Goal: Transaction & Acquisition: Purchase product/service

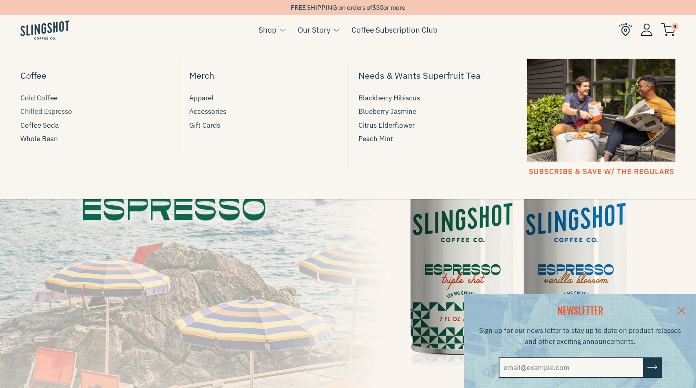
click at [41, 112] on span "Chilled Espresso" at bounding box center [46, 111] width 52 height 11
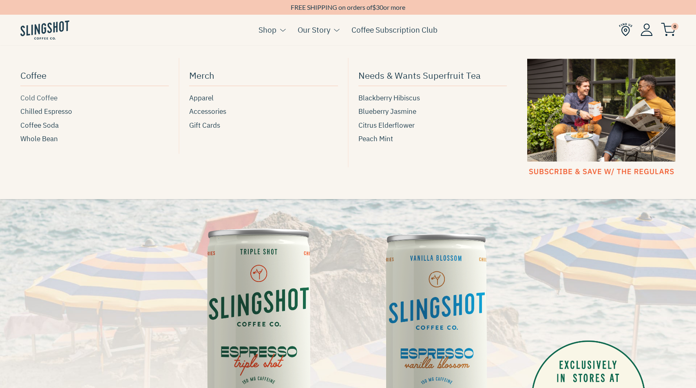
click at [41, 93] on span "Cold Coffee" at bounding box center [38, 98] width 37 height 11
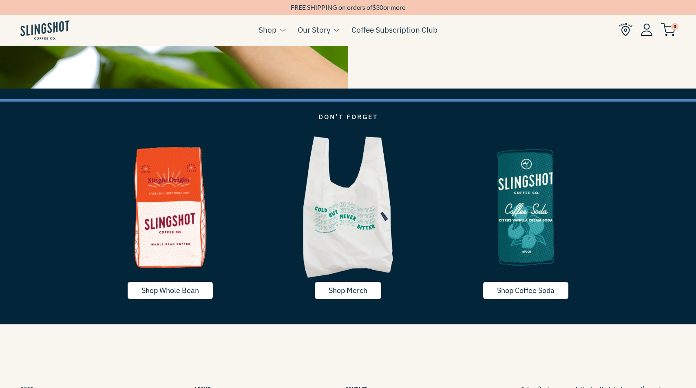
scroll to position [1496, 0]
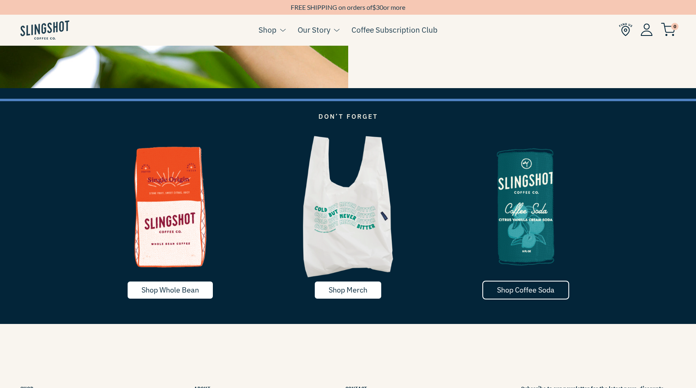
click at [532, 285] on link "Shop Coffee Soda" at bounding box center [525, 290] width 87 height 19
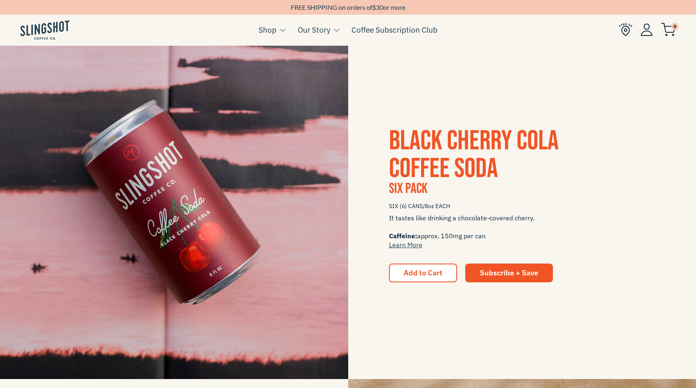
scroll to position [505, 0]
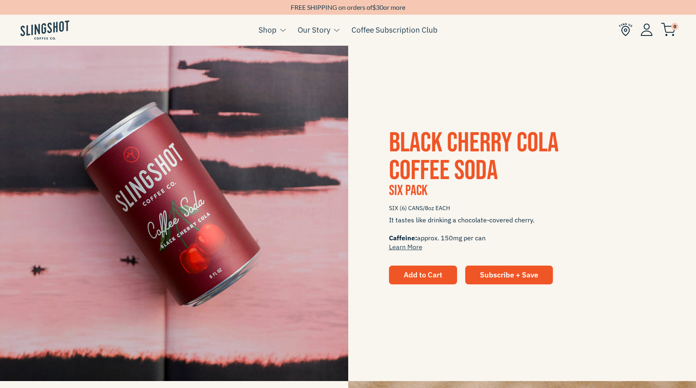
click at [428, 274] on span "Add to Cart" at bounding box center [423, 274] width 39 height 9
click at [426, 272] on span "Add to Cart" at bounding box center [423, 274] width 39 height 9
click at [430, 145] on span "Black Cherry Cola Coffee Soda" at bounding box center [474, 156] width 170 height 61
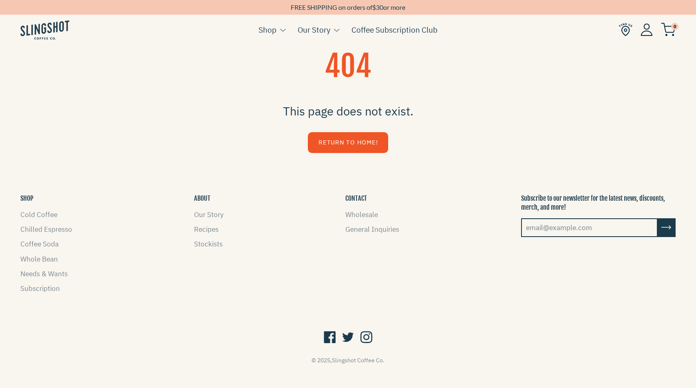
click at [32, 33] on img at bounding box center [44, 29] width 49 height 19
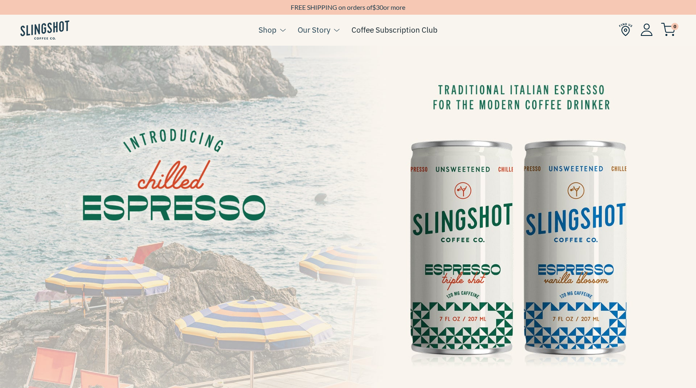
click at [378, 30] on link "Coffee Subscription Club" at bounding box center [394, 30] width 86 height 12
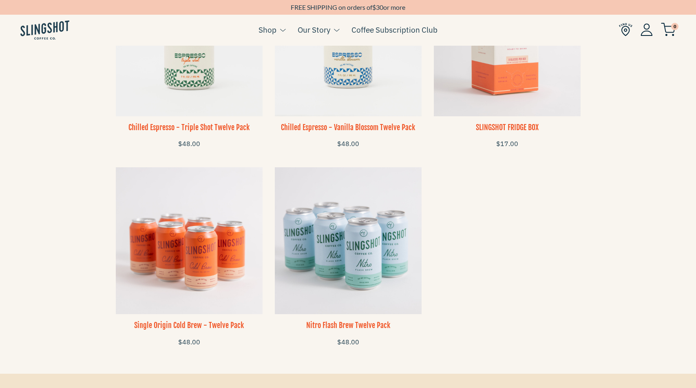
scroll to position [652, 0]
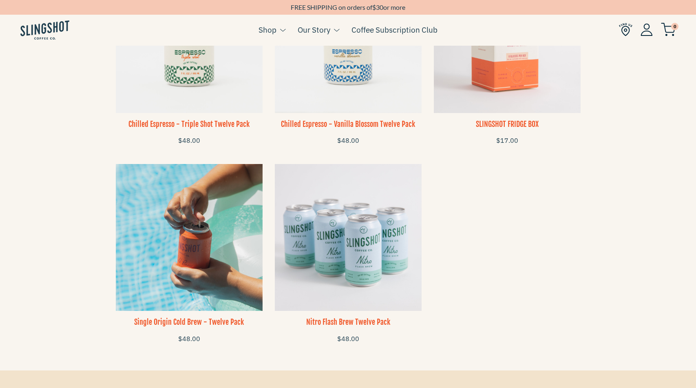
click at [208, 267] on img at bounding box center [189, 237] width 147 height 147
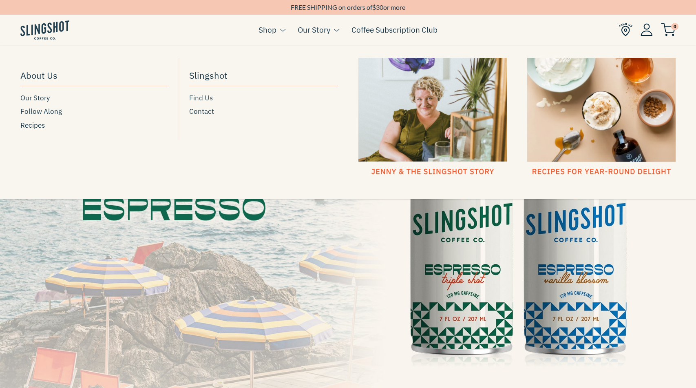
click at [201, 98] on span "Find Us" at bounding box center [201, 98] width 24 height 11
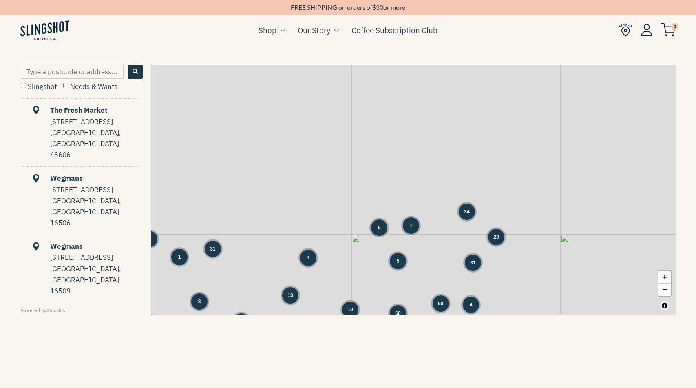
scroll to position [427, 0]
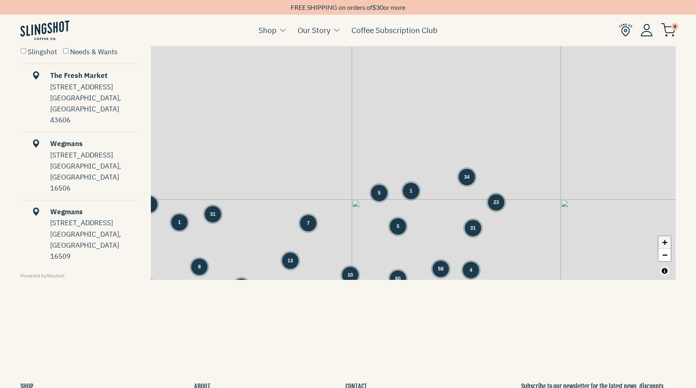
click at [668, 244] on link "+" at bounding box center [665, 242] width 12 height 13
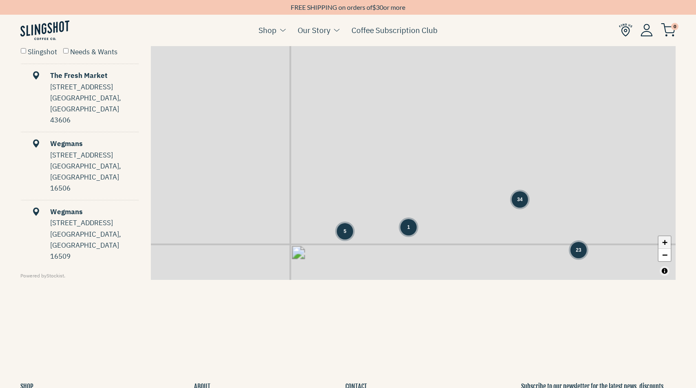
click at [668, 244] on link "+" at bounding box center [665, 242] width 12 height 13
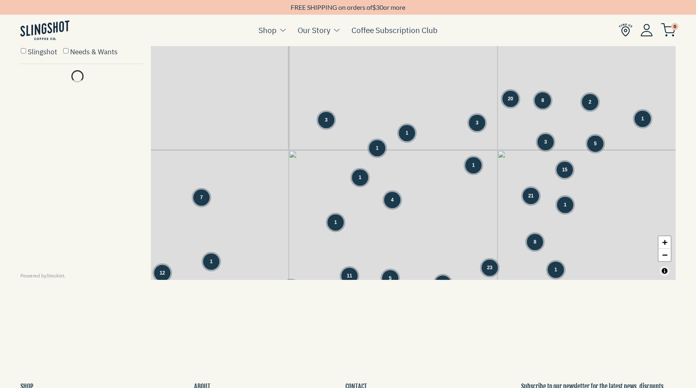
drag, startPoint x: 469, startPoint y: 219, endPoint x: 463, endPoint y: 96, distance: 122.9
click at [469, 115] on div "3" at bounding box center [477, 123] width 16 height 16
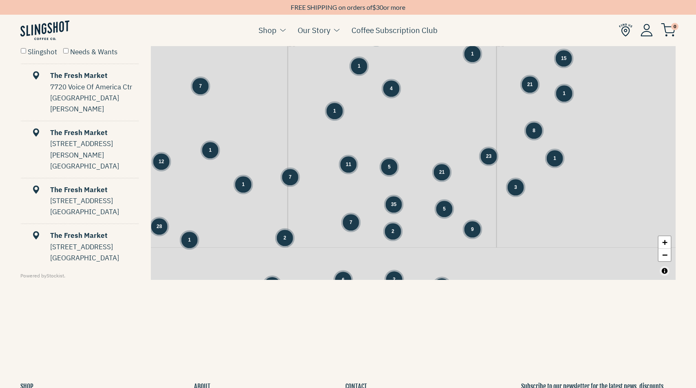
drag, startPoint x: 480, startPoint y: 208, endPoint x: 484, endPoint y: 118, distance: 90.2
click at [484, 118] on div "31 1 1 7 8 4 1 4 3 3 20 8 2 1 1 3 5 1 1 15 4 21 1 1 8" at bounding box center [413, 155] width 525 height 250
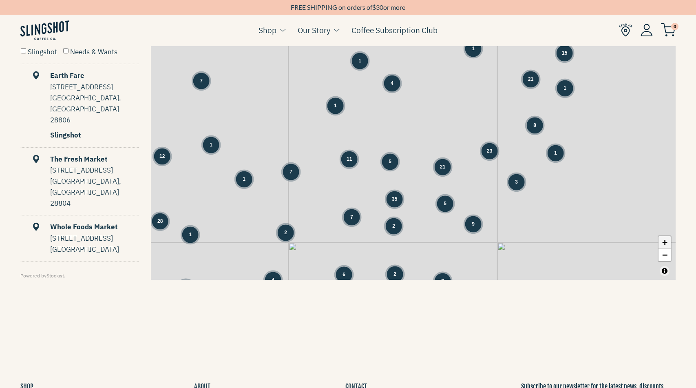
click at [663, 244] on link "+" at bounding box center [665, 242] width 12 height 13
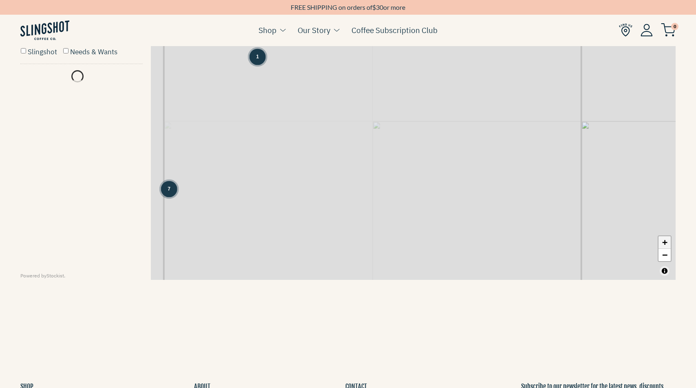
drag, startPoint x: 663, startPoint y: 244, endPoint x: 572, endPoint y: 224, distance: 93.9
click at [663, 244] on link "+" at bounding box center [665, 242] width 12 height 13
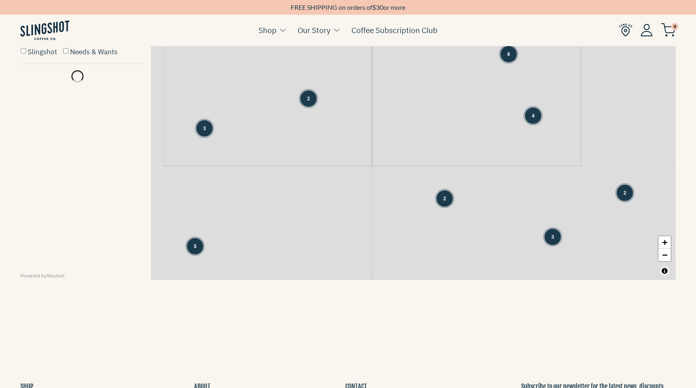
drag, startPoint x: 459, startPoint y: 160, endPoint x: 492, endPoint y: 89, distance: 78.8
click at [495, 54] on div "1 7 3 3 2 1 1 1 1 1 1 1 1 1 7 1 2 6 2 8 12 7 1 2 1 2 3" at bounding box center [413, 155] width 525 height 250
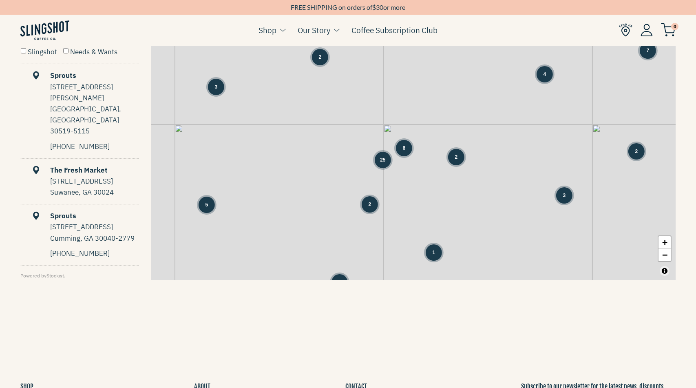
drag, startPoint x: 386, startPoint y: 212, endPoint x: 629, endPoint y: 239, distance: 244.5
click at [403, 211] on div "1 1 3 3 5 6 13 1 3 2 4 2 2 2 2 5 3 2 1 1 4 3 1 2 1 7 1" at bounding box center [413, 155] width 525 height 250
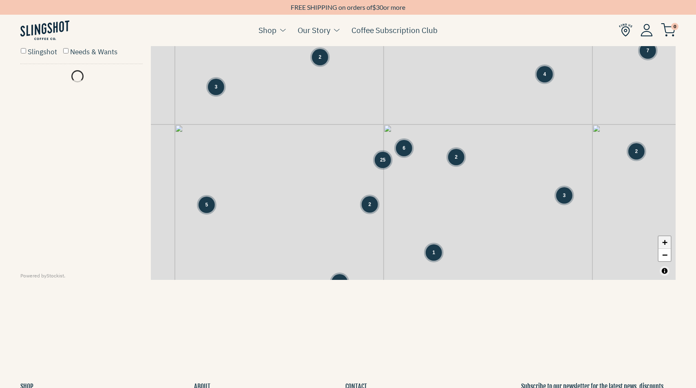
click at [665, 244] on link "+" at bounding box center [665, 242] width 12 height 13
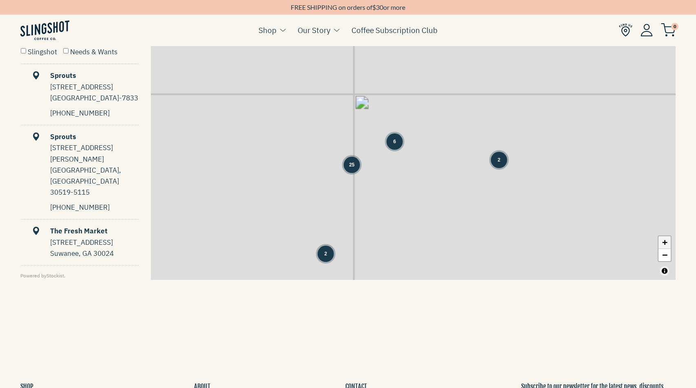
click at [665, 244] on link "+" at bounding box center [665, 242] width 12 height 13
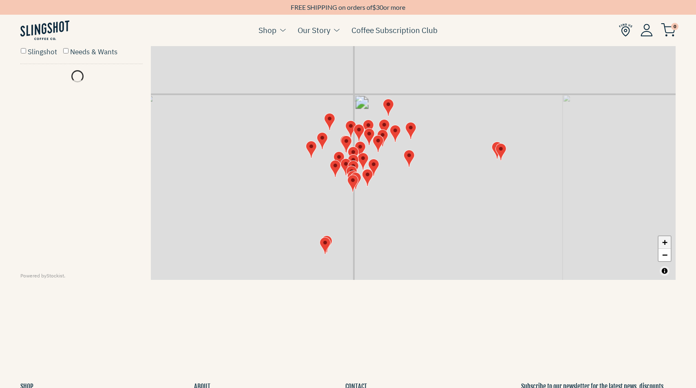
click at [665, 244] on link "+" at bounding box center [665, 242] width 12 height 13
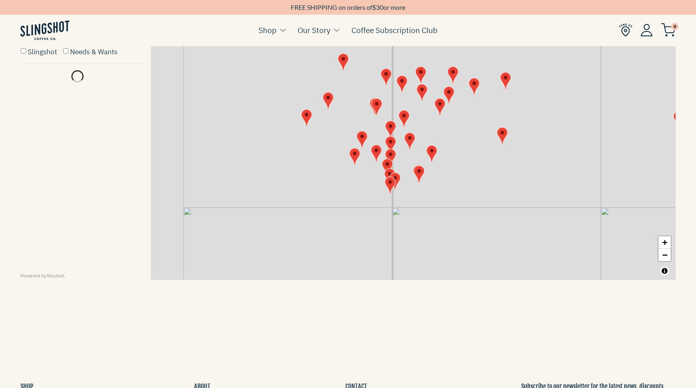
drag, startPoint x: 468, startPoint y: 176, endPoint x: 487, endPoint y: 175, distance: 19.6
click at [471, 177] on div "+ −" at bounding box center [413, 155] width 525 height 250
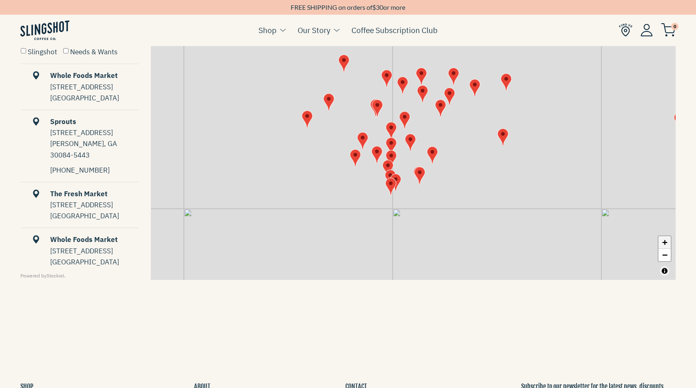
click at [667, 241] on link "+" at bounding box center [665, 242] width 12 height 13
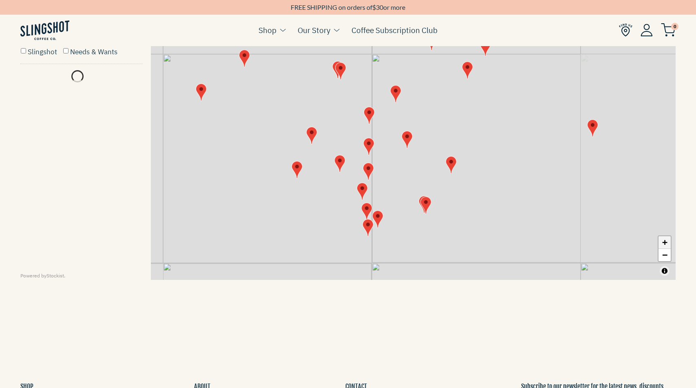
click at [667, 241] on link "+" at bounding box center [665, 242] width 12 height 13
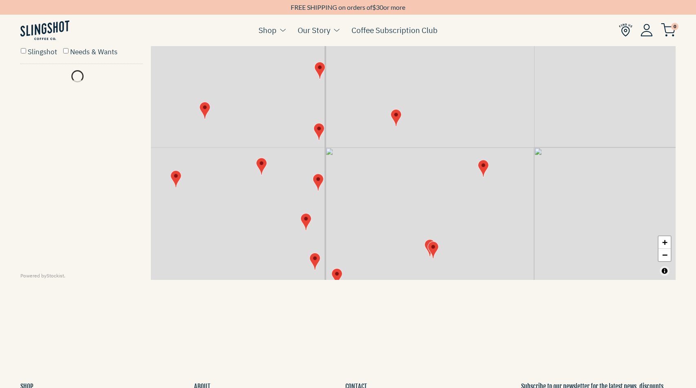
drag, startPoint x: 464, startPoint y: 193, endPoint x: 455, endPoint y: 117, distance: 76.3
click at [453, 119] on div "+ −" at bounding box center [413, 155] width 525 height 250
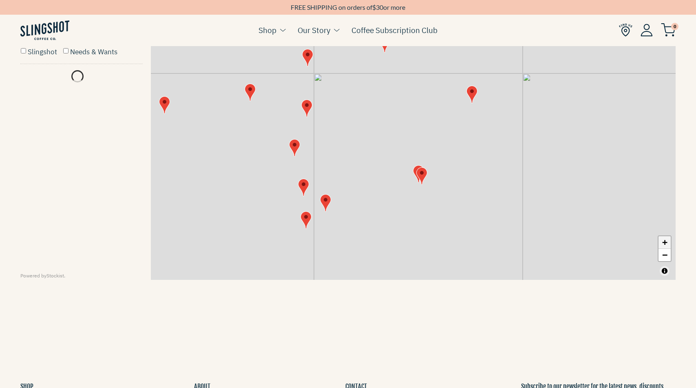
click at [665, 242] on link "+" at bounding box center [665, 242] width 12 height 13
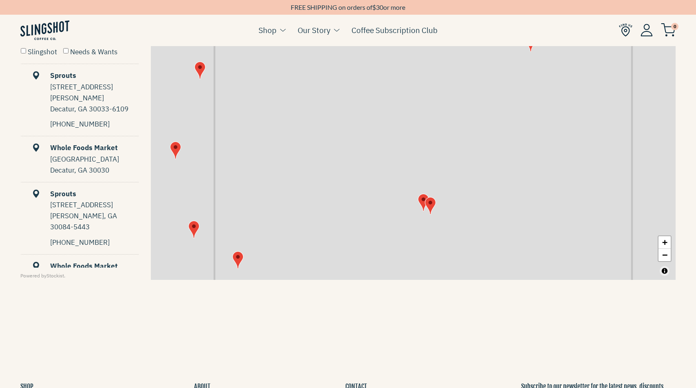
drag, startPoint x: 665, startPoint y: 242, endPoint x: 601, endPoint y: 235, distance: 63.9
click at [665, 242] on link "+" at bounding box center [665, 242] width 12 height 13
drag, startPoint x: 506, startPoint y: 233, endPoint x: 528, endPoint y: 170, distance: 66.7
click at [521, 157] on div "+ −" at bounding box center [413, 155] width 525 height 250
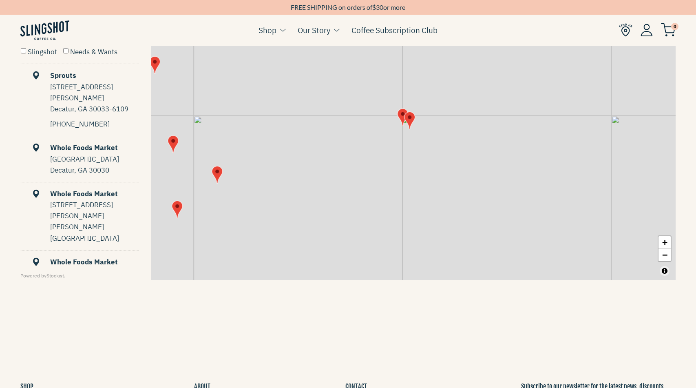
drag, startPoint x: 449, startPoint y: 209, endPoint x: 413, endPoint y: 197, distance: 37.1
click at [413, 197] on div "+ −" at bounding box center [413, 155] width 525 height 250
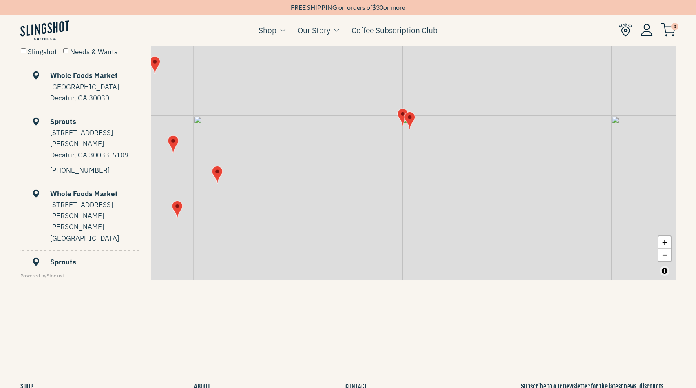
click at [407, 120] on img "Map" at bounding box center [409, 120] width 11 height 18
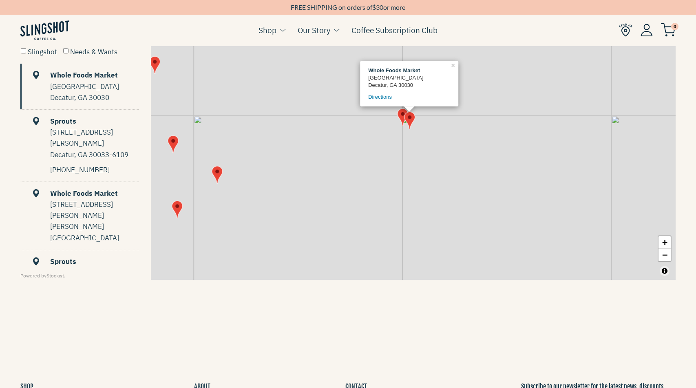
click at [399, 115] on img "Map" at bounding box center [402, 117] width 11 height 18
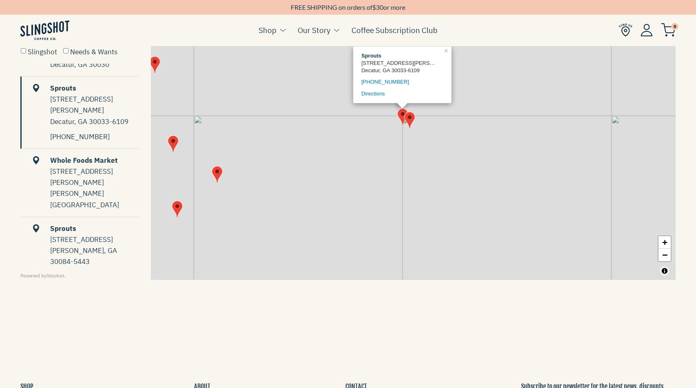
scroll to position [46, 0]
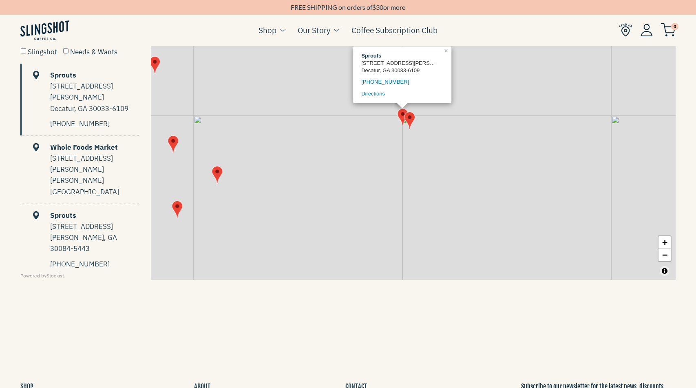
click at [409, 118] on img "Map" at bounding box center [409, 120] width 11 height 18
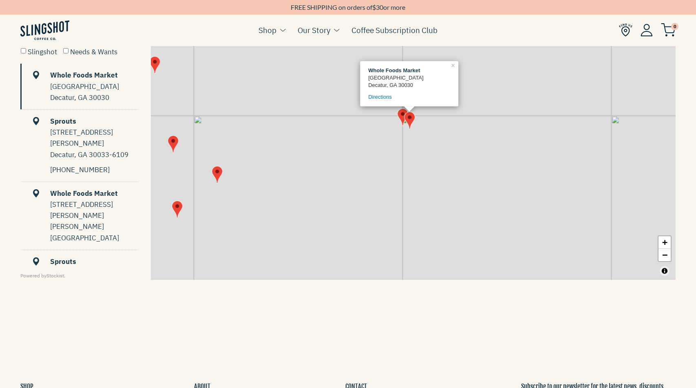
click at [402, 115] on img "Map" at bounding box center [402, 117] width 11 height 18
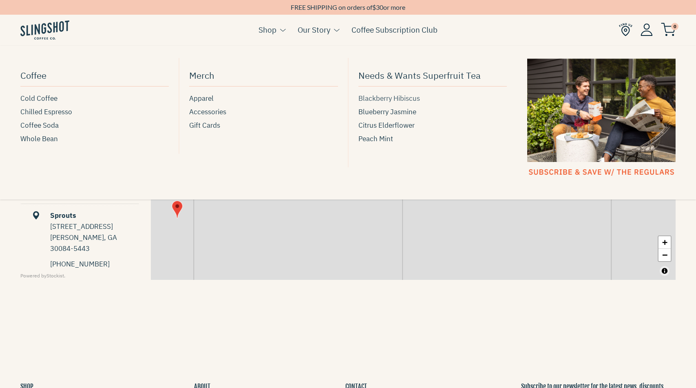
click at [383, 100] on span "Blackberry Hibiscus" at bounding box center [389, 98] width 62 height 11
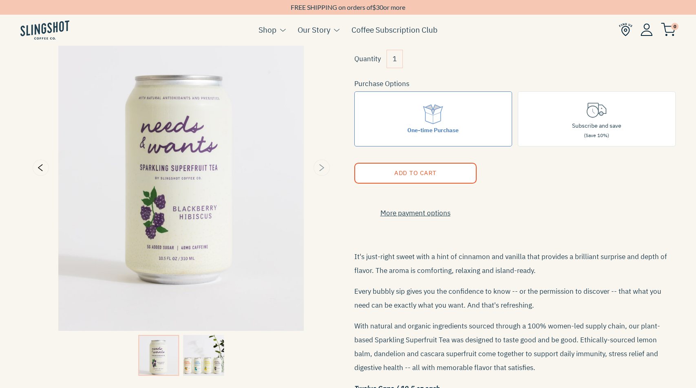
scroll to position [60, 0]
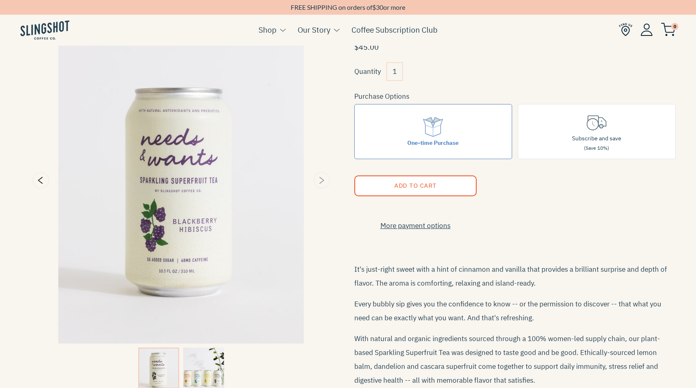
click at [323, 177] on icon "Next" at bounding box center [321, 180] width 10 height 10
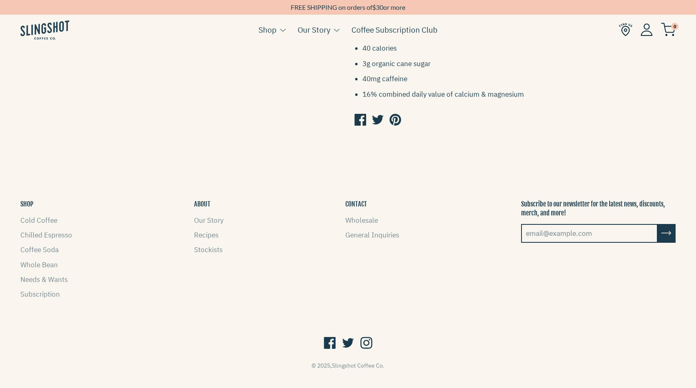
scroll to position [0, 0]
